Goal: Task Accomplishment & Management: Manage account settings

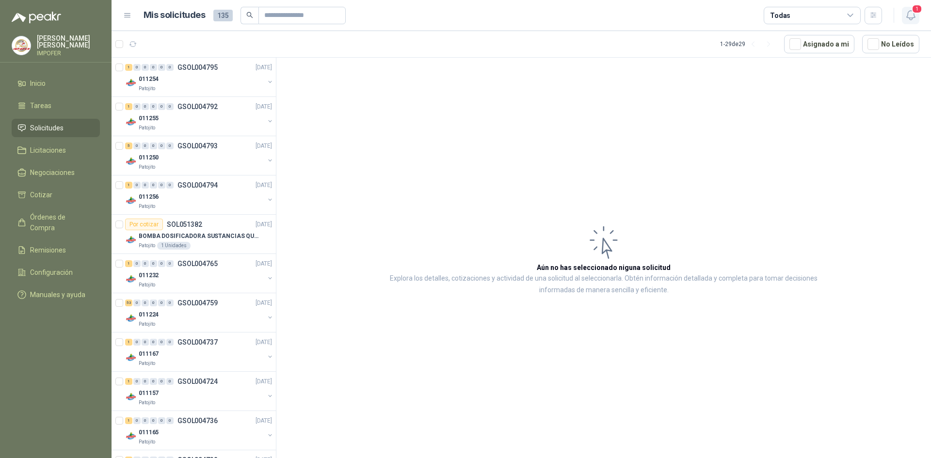
click at [910, 12] on icon "button" at bounding box center [911, 15] width 12 height 12
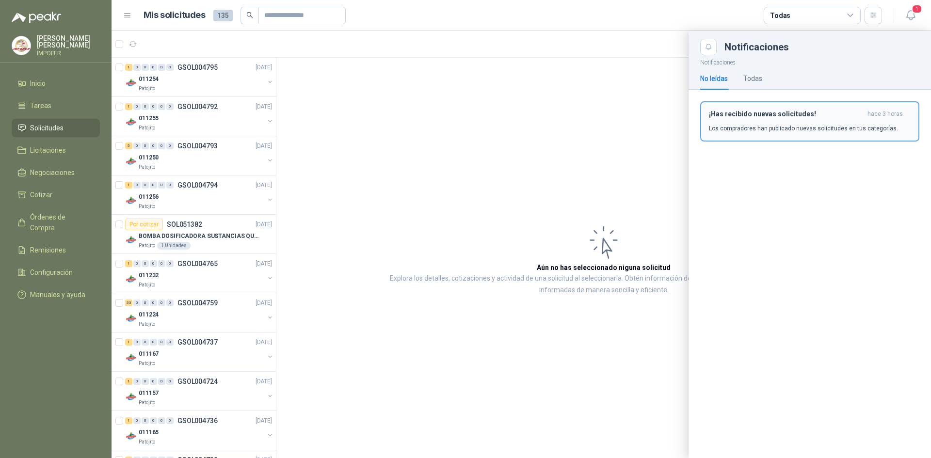
click at [770, 130] on p "Los compradores han publicado nuevas solicitudes en tus categorías." at bounding box center [803, 128] width 189 height 9
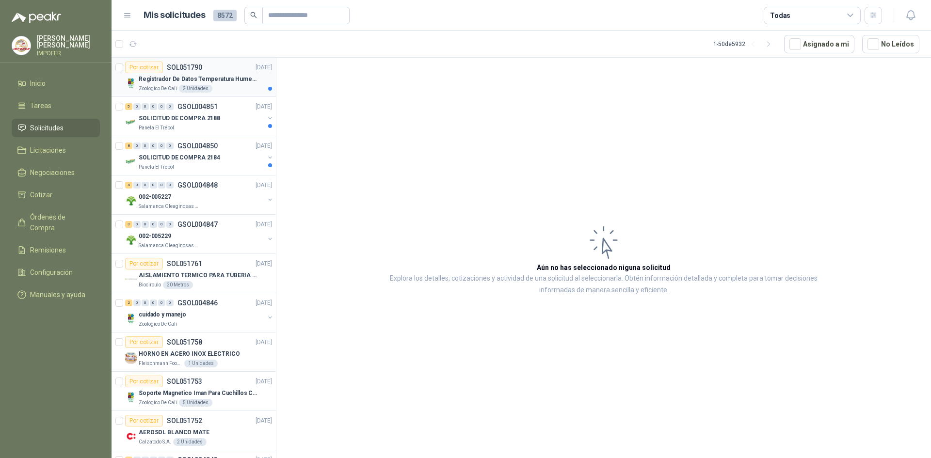
click at [206, 82] on p "Registrador De Datos Temperatura Humedad Usb 32.000 Registro" at bounding box center [199, 79] width 121 height 9
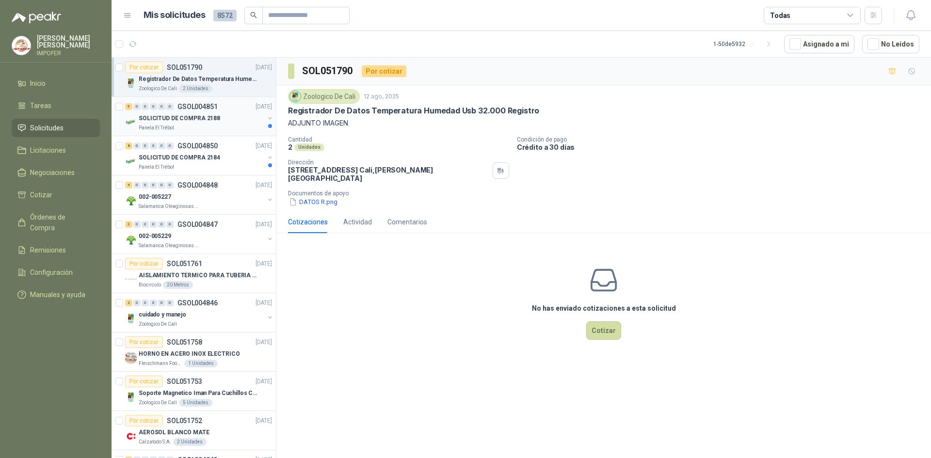
click at [170, 117] on p "SOLICITUD DE COMPRA 2188" at bounding box center [179, 118] width 81 height 9
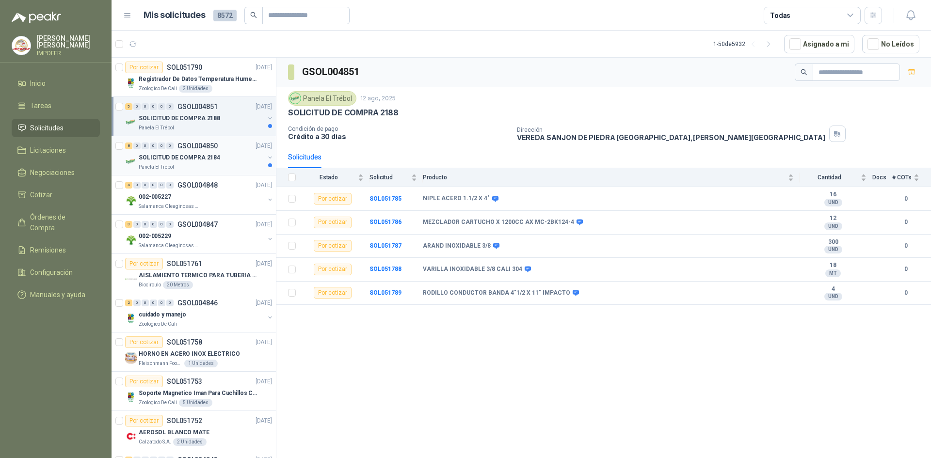
click at [232, 161] on div "SOLICITUD DE COMPRA 2184" at bounding box center [202, 158] width 126 height 12
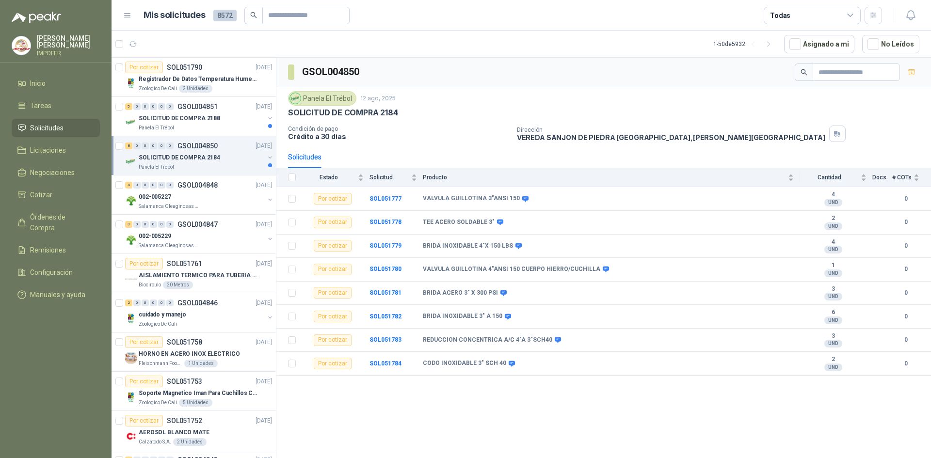
click at [200, 165] on div "Panela El Trébol" at bounding box center [202, 167] width 126 height 8
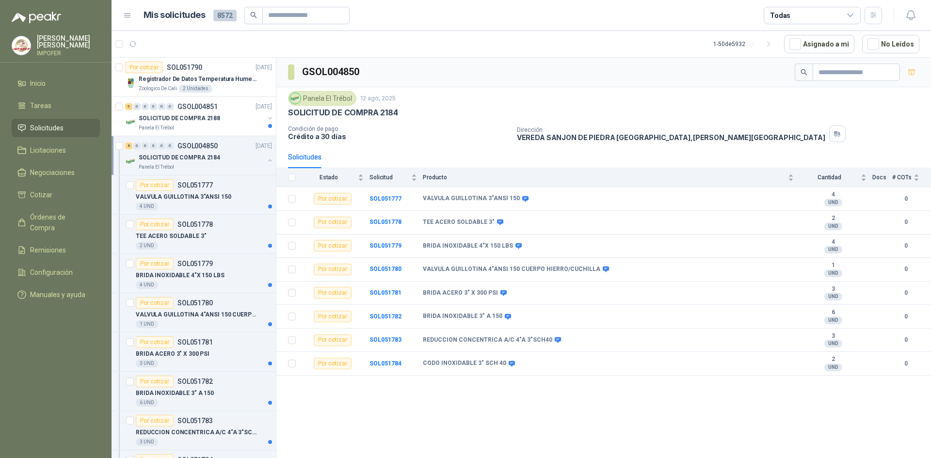
click at [205, 153] on p "SOLICITUD DE COMPRA 2184" at bounding box center [179, 157] width 81 height 9
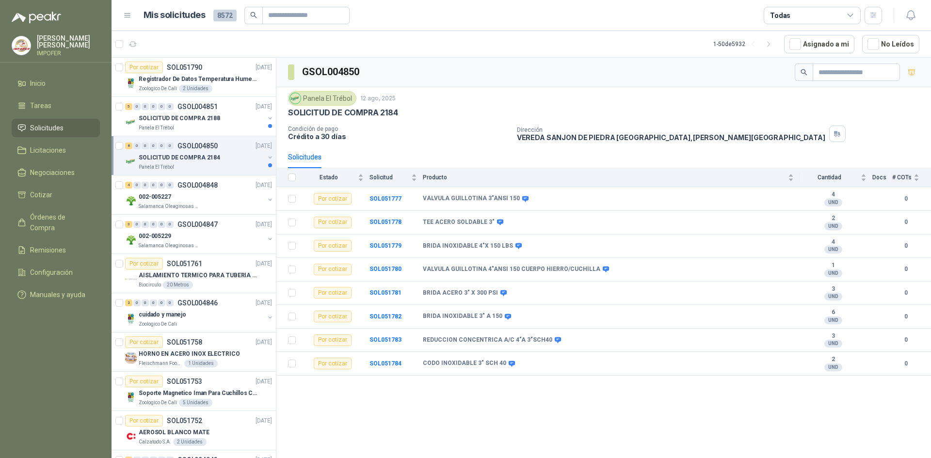
click at [206, 153] on p "SOLICITUD DE COMPRA 2184" at bounding box center [179, 157] width 81 height 9
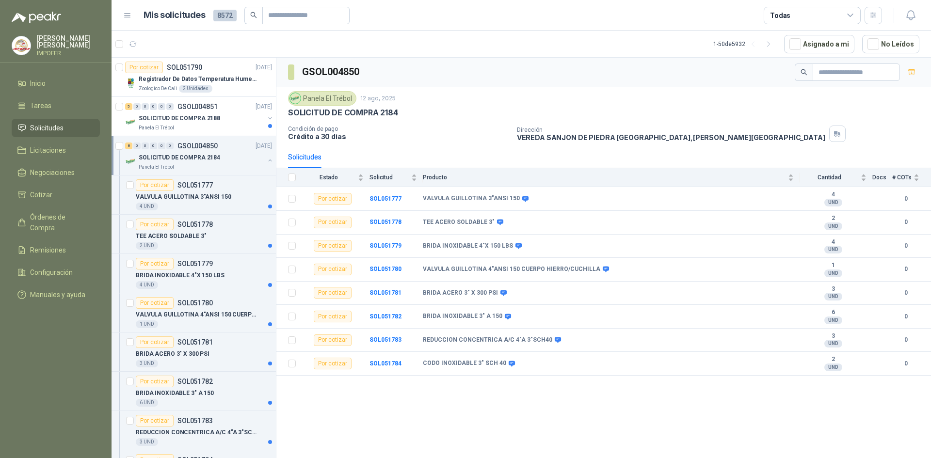
click at [207, 153] on p "SOLICITUD DE COMPRA 2184" at bounding box center [179, 157] width 81 height 9
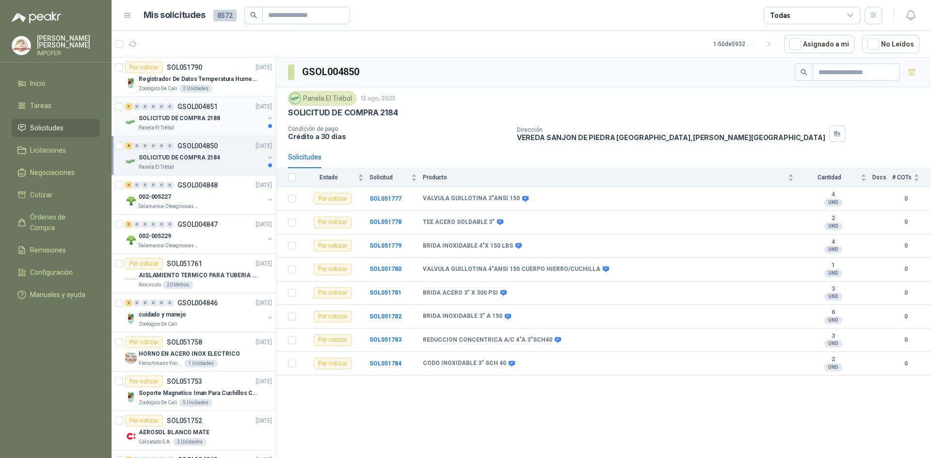
click at [266, 125] on div at bounding box center [270, 122] width 8 height 16
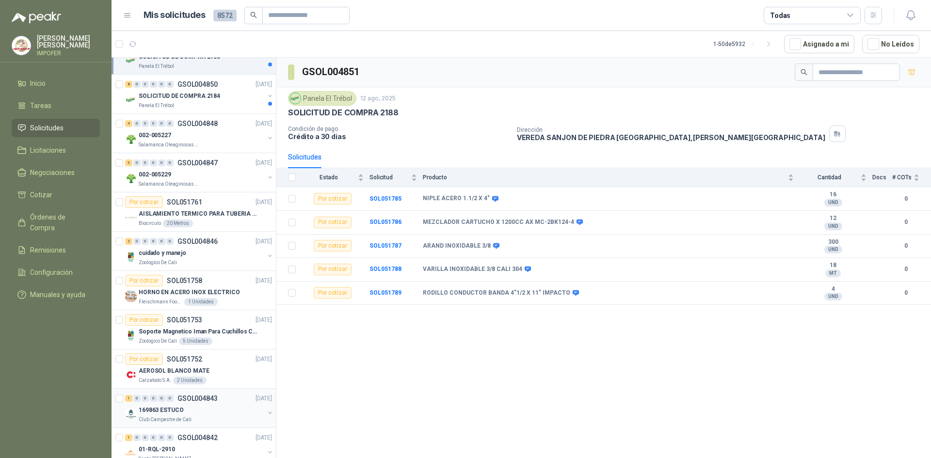
scroll to position [48, 0]
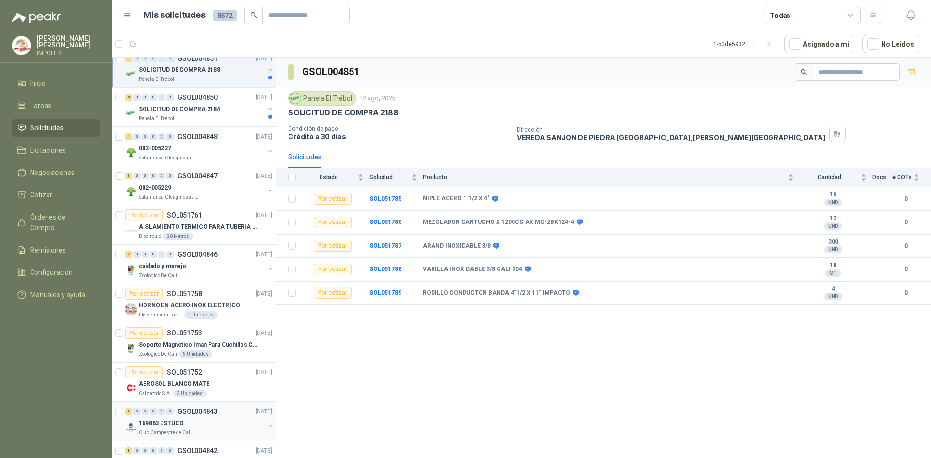
click at [182, 433] on p "Club Campestre de Cali" at bounding box center [165, 433] width 53 height 8
